Goal: Task Accomplishment & Management: Use online tool/utility

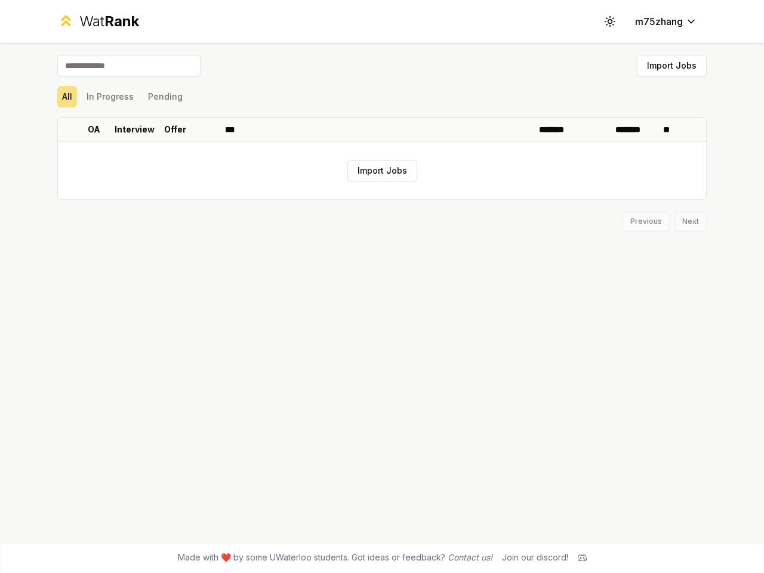
click at [610, 21] on icon at bounding box center [609, 21] width 11 height 11
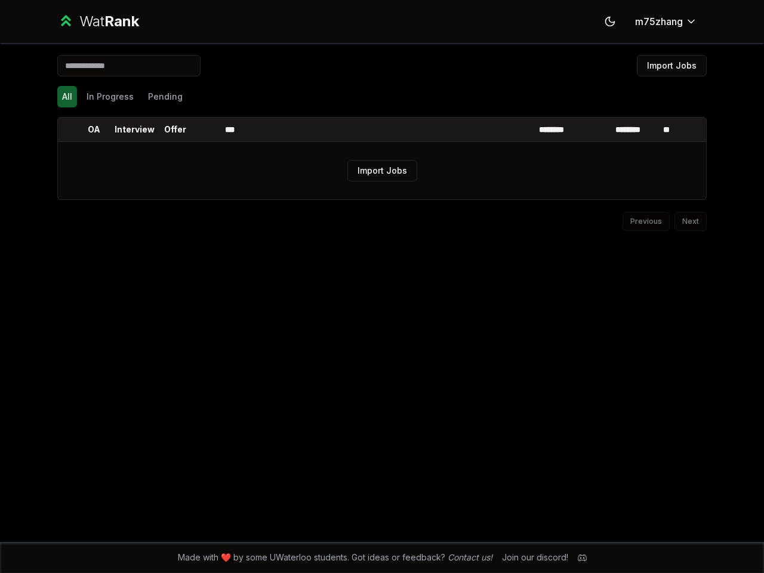
click at [672, 66] on button "Import Jobs" at bounding box center [672, 65] width 70 height 21
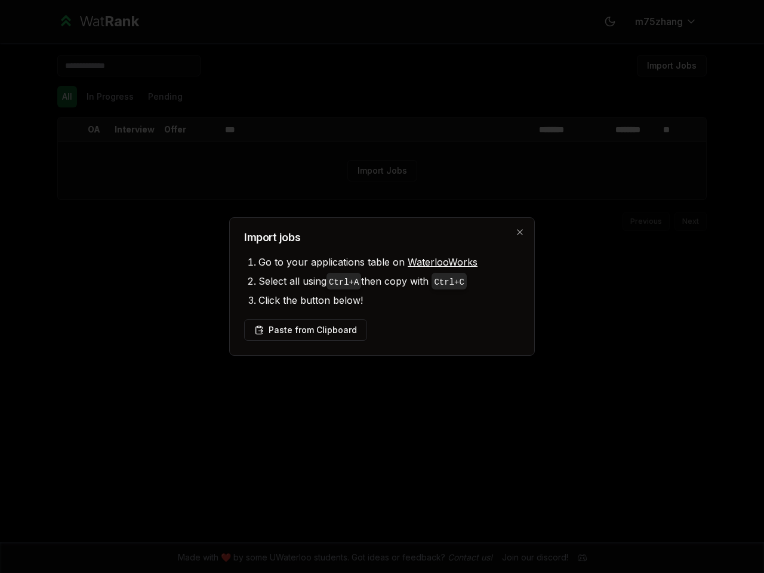
click at [67, 97] on div at bounding box center [382, 286] width 764 height 573
click at [110, 97] on div at bounding box center [382, 286] width 764 height 573
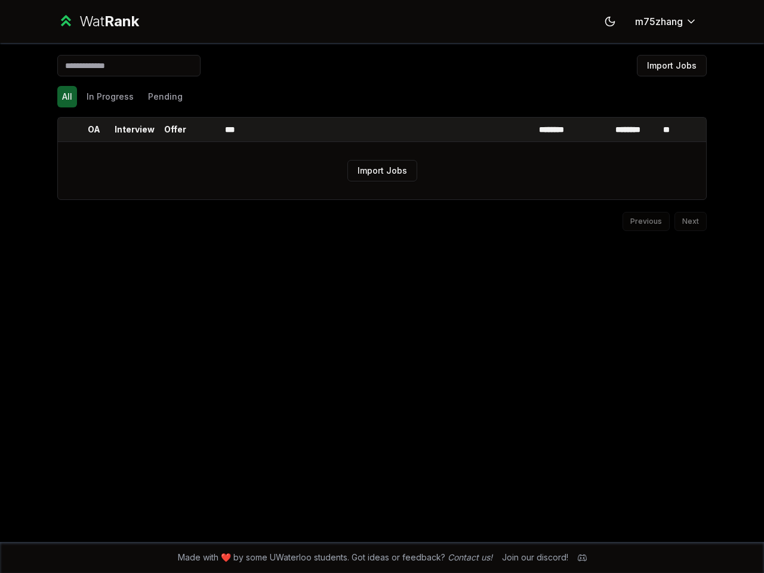
click at [67, 130] on th at bounding box center [67, 130] width 19 height 24
click at [94, 130] on p "OA" at bounding box center [94, 130] width 13 height 12
click at [134, 130] on p "Interview" at bounding box center [135, 130] width 40 height 12
click at [175, 130] on p "Offer" at bounding box center [175, 130] width 22 height 12
click at [206, 130] on th at bounding box center [206, 130] width 29 height 24
